Goal: Transaction & Acquisition: Purchase product/service

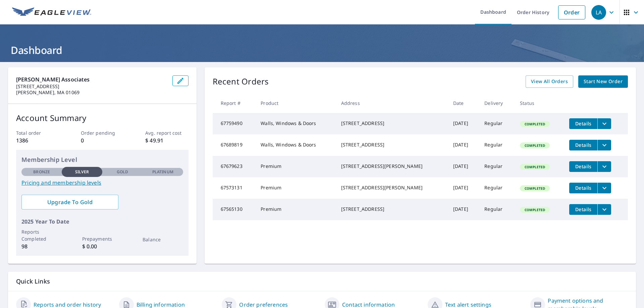
click at [599, 84] on span "Start New Order" at bounding box center [603, 82] width 39 height 8
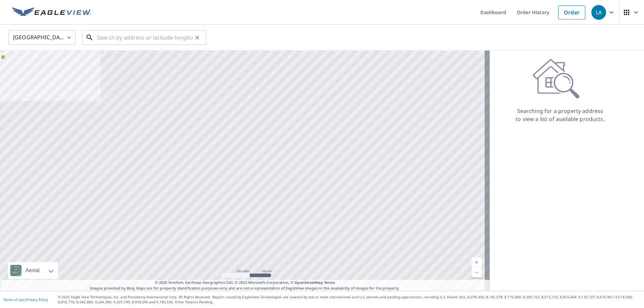
click at [166, 37] on input "text" at bounding box center [145, 37] width 96 height 19
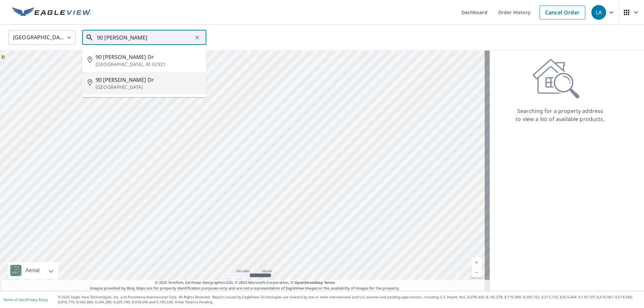
click at [161, 84] on p "[GEOGRAPHIC_DATA]" at bounding box center [148, 87] width 105 height 7
type input "[STREET_ADDRESS][PERSON_NAME][PERSON_NAME]"
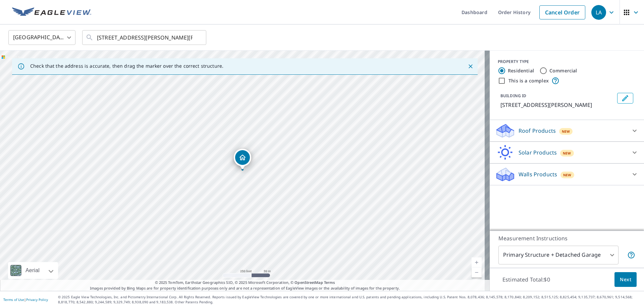
click at [631, 131] on icon at bounding box center [635, 131] width 8 height 8
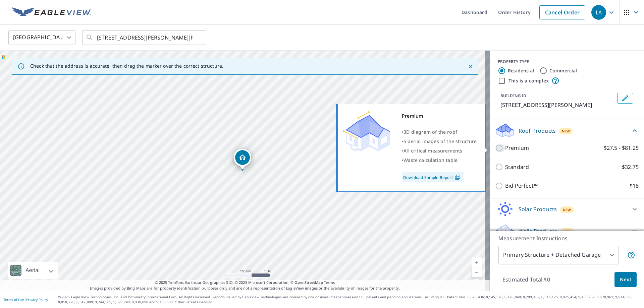
click at [495, 150] on input "Premium $27.5 - $81.25" at bounding box center [500, 148] width 10 height 8
checkbox input "true"
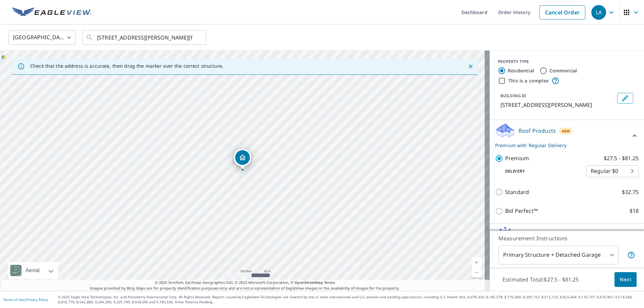
click at [472, 262] on link "Current Level 17, Zoom In" at bounding box center [477, 263] width 10 height 10
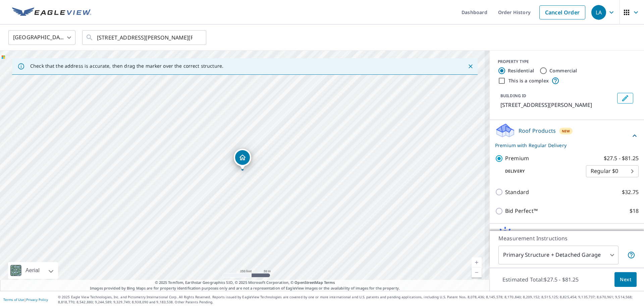
click at [472, 262] on link "Current Level 17, Zoom In" at bounding box center [477, 263] width 10 height 10
click at [472, 262] on link "Current Level 17.859584880830162, Zoom In" at bounding box center [477, 263] width 10 height 10
click at [472, 262] on link "Current Level 18.840330725203074, Zoom In Disabled" at bounding box center [477, 263] width 10 height 10
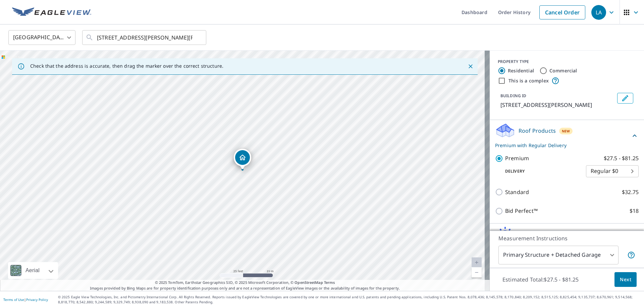
click at [472, 264] on link "Current Level 20, Zoom In Disabled" at bounding box center [477, 263] width 10 height 10
drag, startPoint x: 251, startPoint y: 219, endPoint x: 250, endPoint y: 163, distance: 56.0
click at [250, 163] on div "[STREET_ADDRESS][PERSON_NAME][PERSON_NAME]" at bounding box center [245, 171] width 490 height 241
click at [620, 278] on span "Next" at bounding box center [625, 280] width 11 height 8
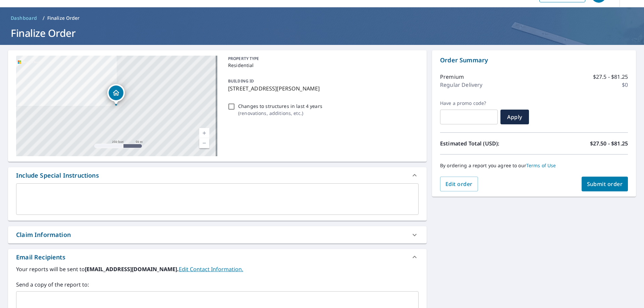
scroll to position [67, 0]
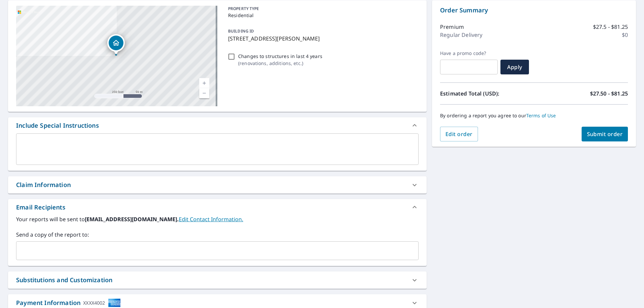
click at [361, 187] on div "Claim Information" at bounding box center [211, 185] width 391 height 9
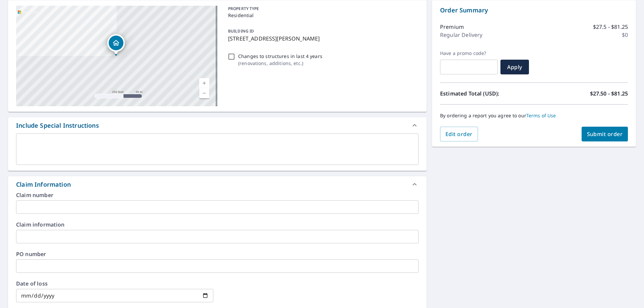
click at [103, 199] on div "Claim number ​" at bounding box center [217, 203] width 403 height 21
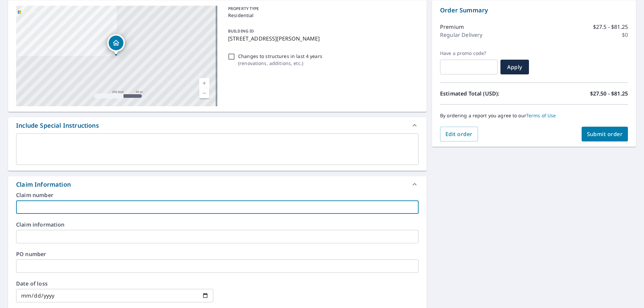
click at [102, 204] on input "text" at bounding box center [217, 207] width 403 height 13
paste input "017415775"
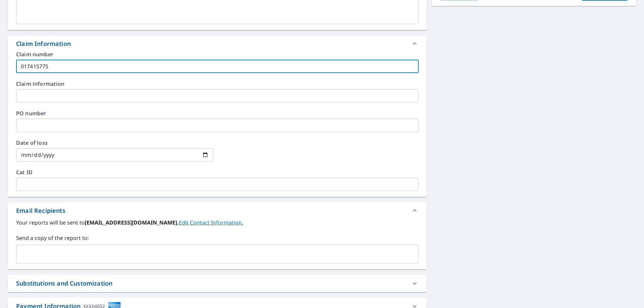
scroll to position [235, 0]
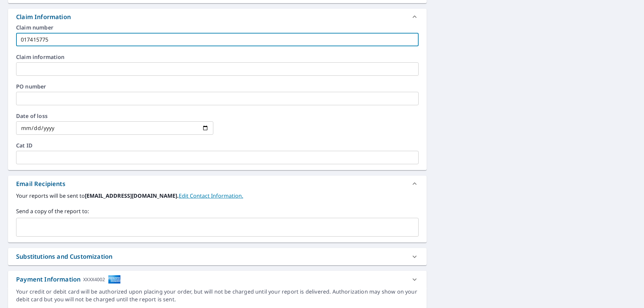
type input "017415775"
click at [128, 195] on b "[EMAIL_ADDRESS][DOMAIN_NAME]." at bounding box center [132, 195] width 94 height 7
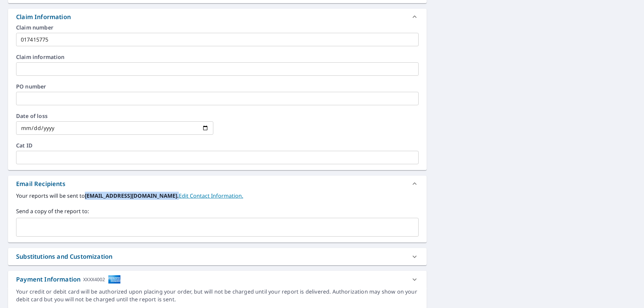
drag, startPoint x: 171, startPoint y: 197, endPoint x: 86, endPoint y: 197, distance: 85.9
click at [86, 197] on b "[EMAIL_ADDRESS][DOMAIN_NAME]." at bounding box center [132, 195] width 94 height 7
copy b "[EMAIL_ADDRESS][DOMAIN_NAME]"
click at [75, 227] on input "text" at bounding box center [212, 227] width 387 height 13
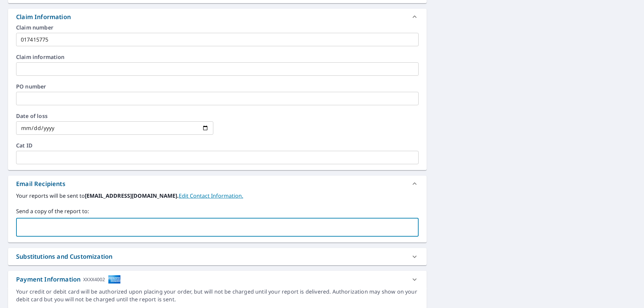
paste input "[EMAIL_ADDRESS][DOMAIN_NAME]"
drag, startPoint x: 38, startPoint y: 226, endPoint x: 0, endPoint y: 226, distance: 37.6
click at [0, 226] on div "[STREET_ADDRESS][PERSON_NAME][PERSON_NAME] Aerial Road A standard road map Aeri…" at bounding box center [322, 71] width 644 height 488
type input "[EMAIL_ADDRESS][DOMAIN_NAME]"
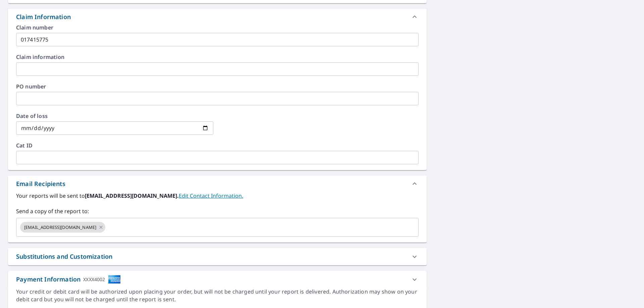
click at [446, 237] on div "[STREET_ADDRESS][PERSON_NAME][PERSON_NAME] Aerial Road A standard road map Aeri…" at bounding box center [322, 71] width 644 height 488
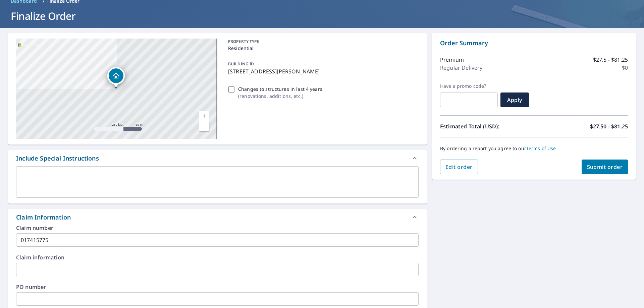
scroll to position [0, 0]
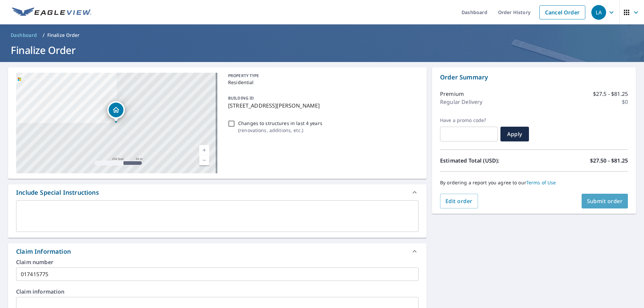
click at [609, 200] on span "Submit order" at bounding box center [605, 201] width 36 height 7
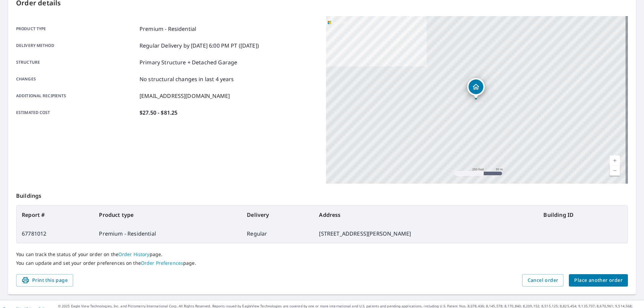
scroll to position [87, 0]
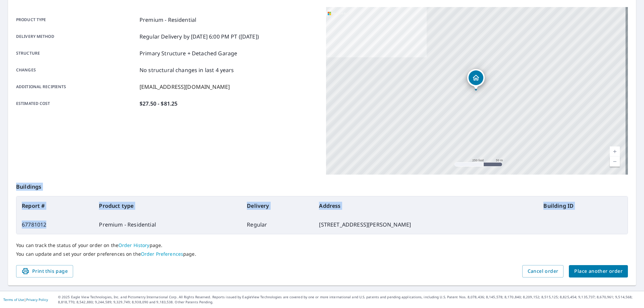
drag, startPoint x: 66, startPoint y: 223, endPoint x: 11, endPoint y: 221, distance: 55.0
click at [12, 221] on div "Order details Product type Premium - Residential Delivery method Regular Delive…" at bounding box center [322, 133] width 628 height 305
click at [38, 226] on td "67781012" at bounding box center [54, 224] width 77 height 19
drag, startPoint x: 47, startPoint y: 225, endPoint x: 20, endPoint y: 225, distance: 27.2
click at [20, 225] on td "67781012" at bounding box center [54, 224] width 77 height 19
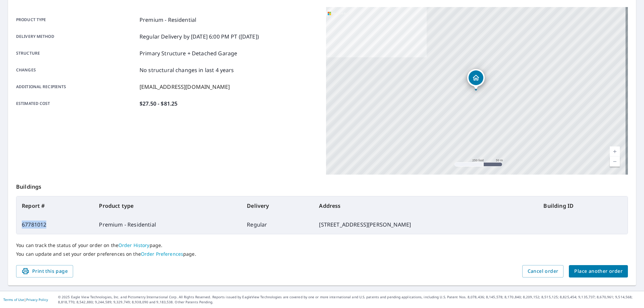
copy td "67781012"
drag, startPoint x: 412, startPoint y: 224, endPoint x: 325, endPoint y: 226, distance: 86.9
click at [325, 226] on td "[STREET_ADDRESS][PERSON_NAME]" at bounding box center [426, 224] width 224 height 19
copy td "[STREET_ADDRESS][PERSON_NAME]"
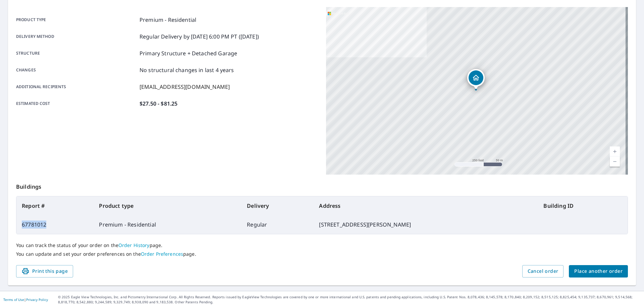
click at [577, 273] on span "Place another order" at bounding box center [598, 271] width 48 height 8
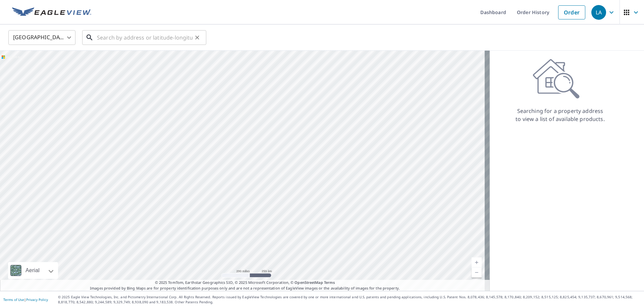
click at [139, 42] on input "text" at bounding box center [145, 37] width 96 height 19
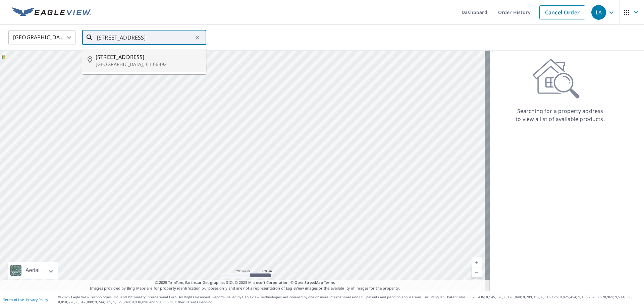
click at [120, 64] on p "[GEOGRAPHIC_DATA], CT 06492" at bounding box center [148, 64] width 105 height 7
type input "[STREET_ADDRESS][PERSON_NAME]"
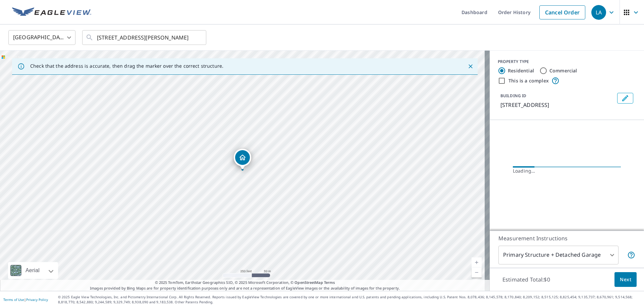
click at [472, 262] on link "Current Level 17, Zoom In" at bounding box center [477, 263] width 10 height 10
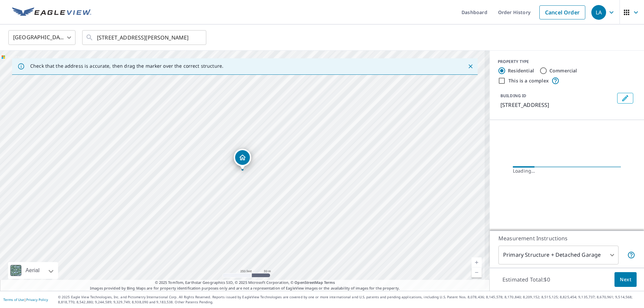
click at [472, 262] on link "Current Level 17, Zoom In" at bounding box center [477, 263] width 10 height 10
click at [472, 262] on link "Current Level 18.531124349093606, Zoom In Disabled" at bounding box center [477, 263] width 10 height 10
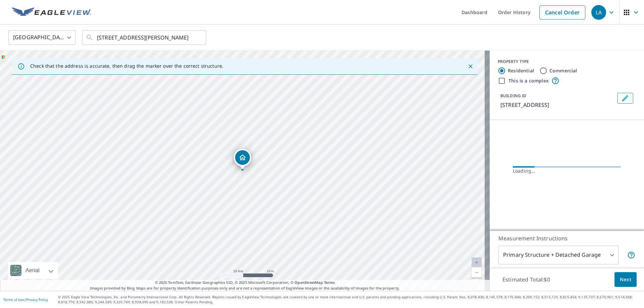
click at [473, 262] on link "Current Level 20, Zoom In Disabled" at bounding box center [477, 263] width 10 height 10
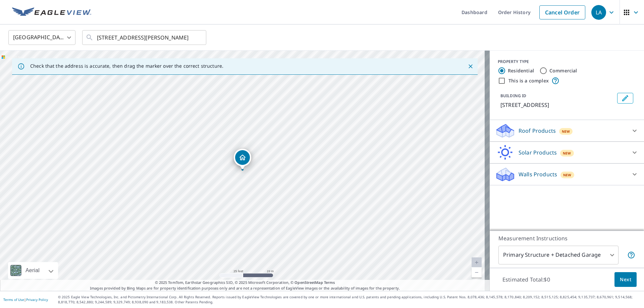
click at [570, 132] on div "Roof Products New" at bounding box center [561, 131] width 132 height 16
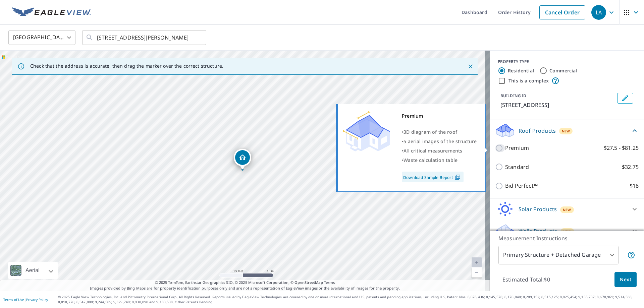
click at [496, 149] on input "Premium $27.5 - $81.25" at bounding box center [500, 148] width 10 height 8
checkbox input "true"
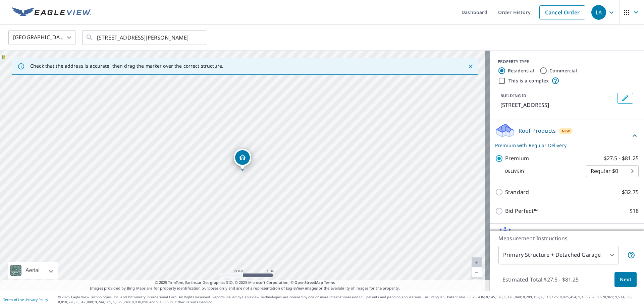
click at [620, 280] on span "Next" at bounding box center [625, 280] width 11 height 8
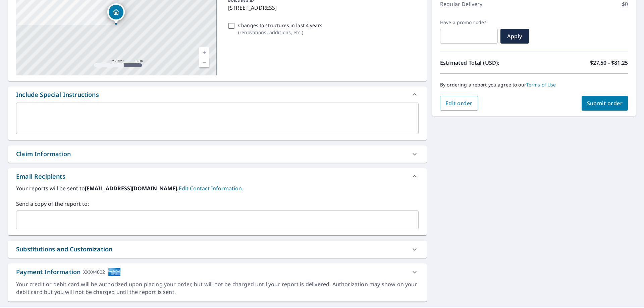
scroll to position [114, 0]
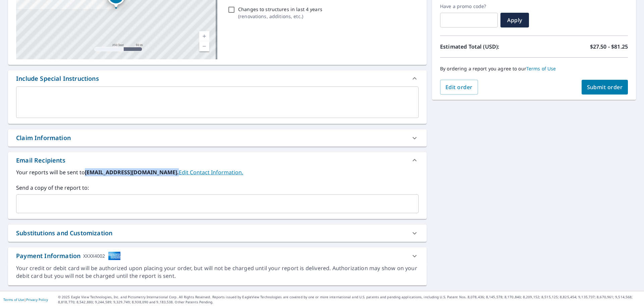
drag, startPoint x: 171, startPoint y: 172, endPoint x: 87, endPoint y: 175, distance: 84.6
click at [87, 175] on b "[EMAIL_ADDRESS][DOMAIN_NAME]." at bounding box center [132, 172] width 94 height 7
copy b "[EMAIL_ADDRESS][DOMAIN_NAME]"
click at [80, 198] on div "​" at bounding box center [217, 204] width 403 height 19
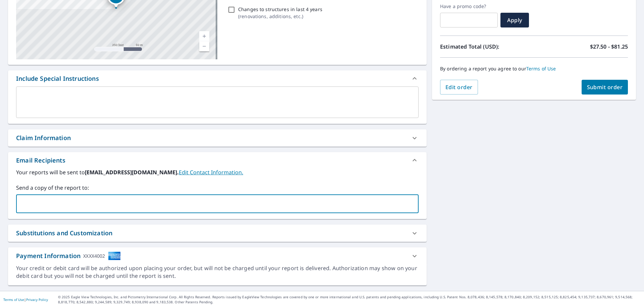
paste input "[EMAIL_ADDRESS][DOMAIN_NAME]"
drag, startPoint x: 38, startPoint y: 202, endPoint x: 0, endPoint y: 203, distance: 37.6
click at [0, 203] on div "[STREET_ADDRESS][PERSON_NAME] Aerial Road A standard road map Aerial A detailed…" at bounding box center [322, 119] width 644 height 343
type input "[EMAIL_ADDRESS][DOMAIN_NAME]"
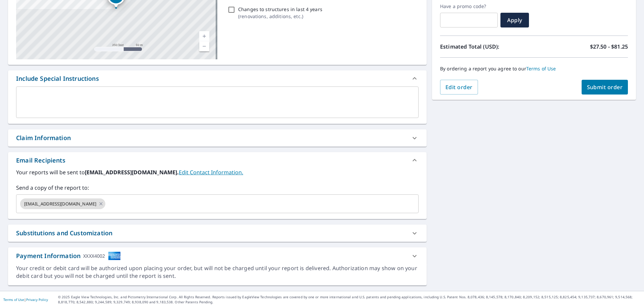
click at [59, 146] on div "Claim Information" at bounding box center [217, 138] width 419 height 17
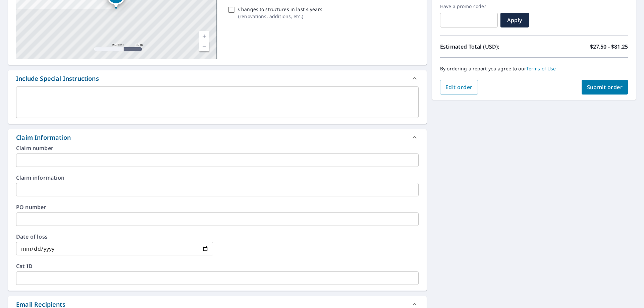
click at [88, 160] on input "text" at bounding box center [217, 160] width 403 height 13
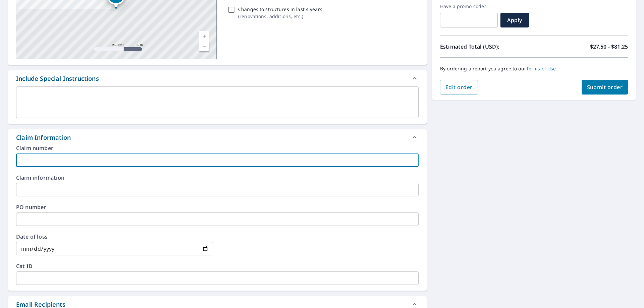
paste input "017415866"
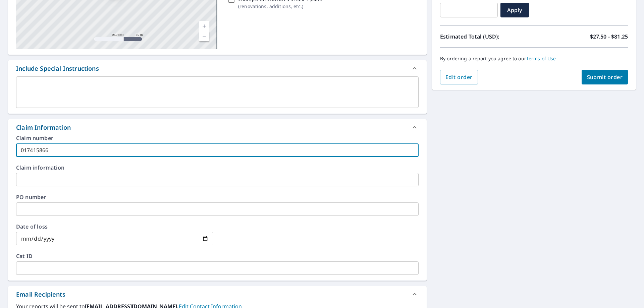
scroll to position [23, 0]
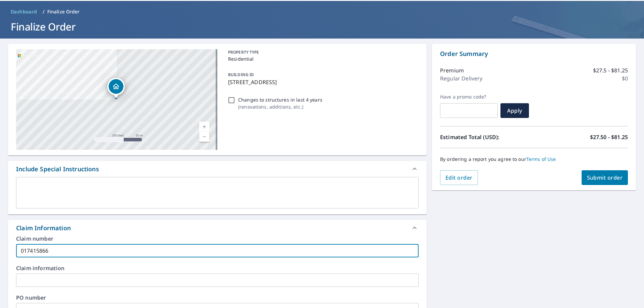
type input "017415866"
click at [600, 177] on span "Submit order" at bounding box center [605, 177] width 36 height 7
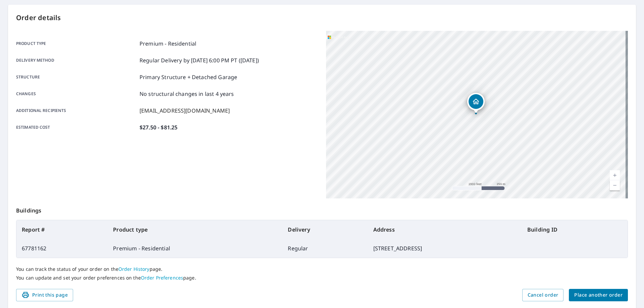
scroll to position [87, 0]
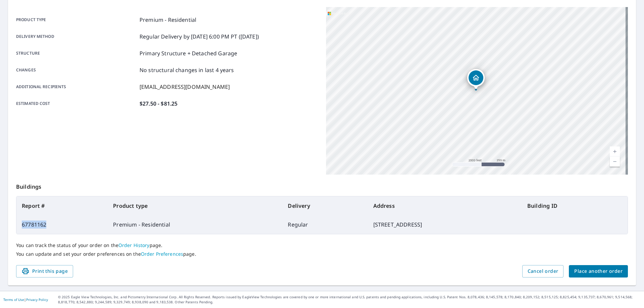
drag, startPoint x: 68, startPoint y: 223, endPoint x: 19, endPoint y: 224, distance: 49.3
click at [18, 224] on td "67781162" at bounding box center [61, 224] width 91 height 19
copy td "67781162"
drag, startPoint x: 413, startPoint y: 223, endPoint x: 308, endPoint y: 228, distance: 105.5
click at [368, 228] on td "[STREET_ADDRESS]" at bounding box center [445, 224] width 154 height 19
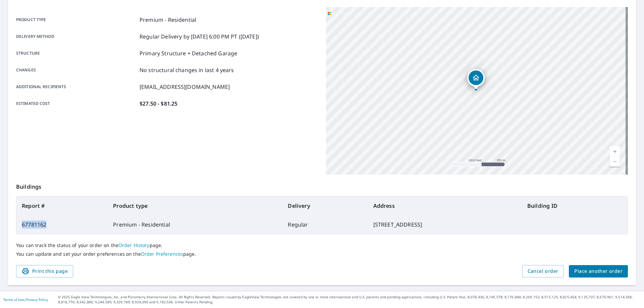
copy td "[STREET_ADDRESS]"
drag, startPoint x: 52, startPoint y: 223, endPoint x: 18, endPoint y: 223, distance: 33.9
click at [17, 225] on td "67781162" at bounding box center [61, 224] width 91 height 19
copy td "67781162"
drag, startPoint x: 412, startPoint y: 226, endPoint x: 310, endPoint y: 230, distance: 102.4
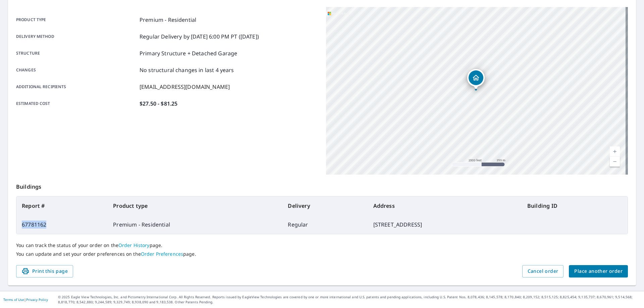
click at [368, 230] on td "[STREET_ADDRESS]" at bounding box center [445, 224] width 154 height 19
copy td "[STREET_ADDRESS]"
